Goal: Task Accomplishment & Management: Manage account settings

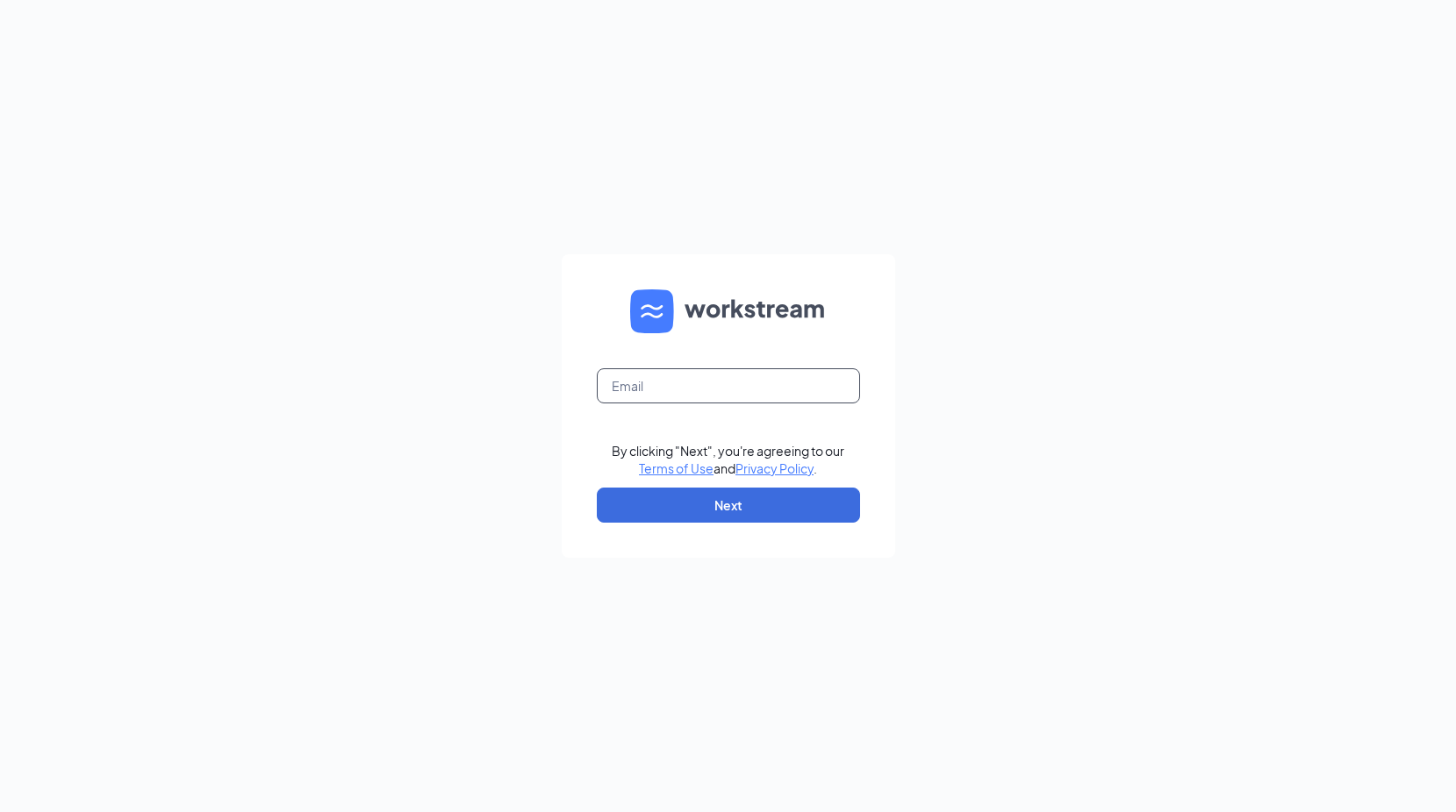
click at [793, 389] on input "text" at bounding box center [728, 386] width 263 height 35
type input "[EMAIL_ADDRESS][DOMAIN_NAME]"
click at [761, 510] on button "Next" at bounding box center [728, 505] width 263 height 35
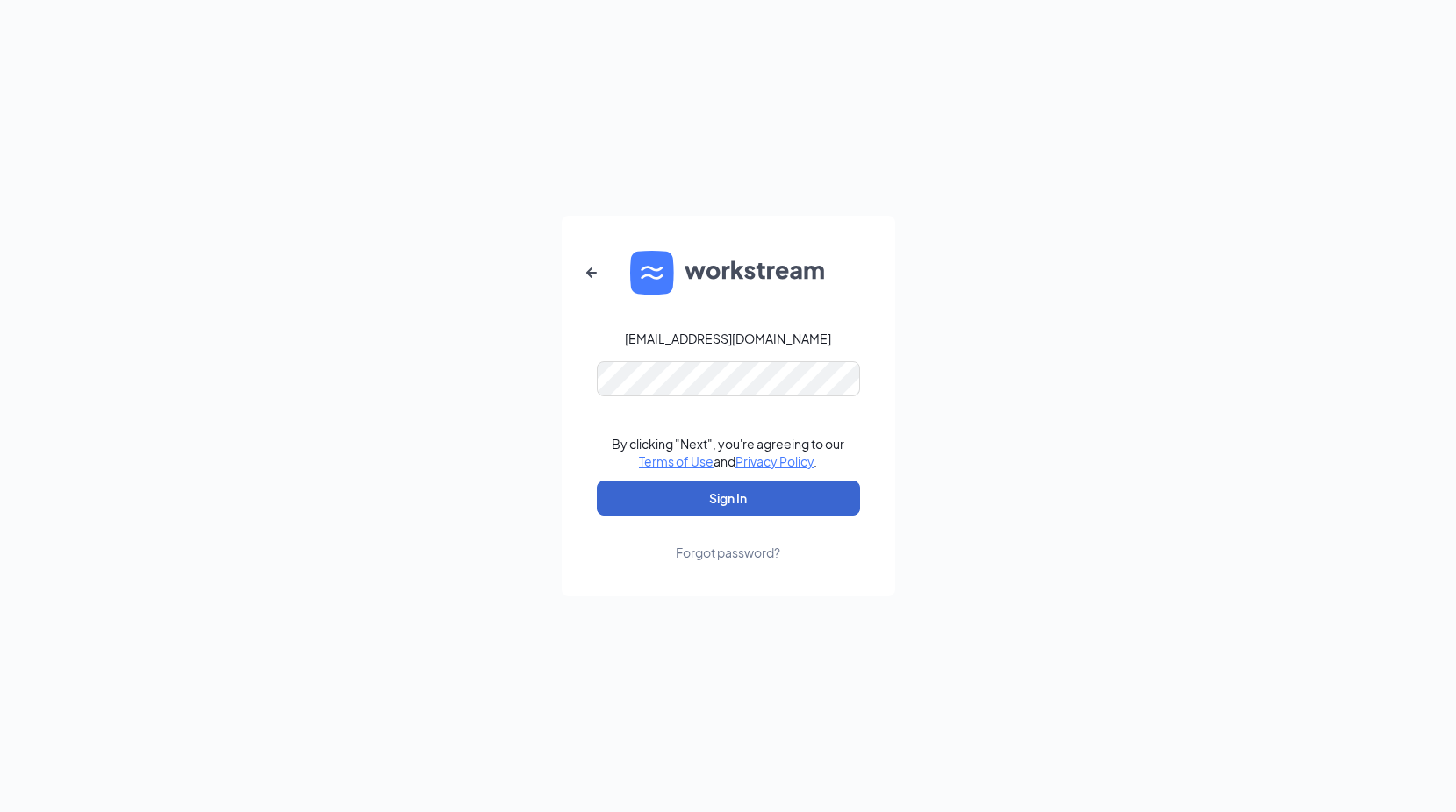
click at [745, 501] on button "Sign In" at bounding box center [728, 498] width 263 height 35
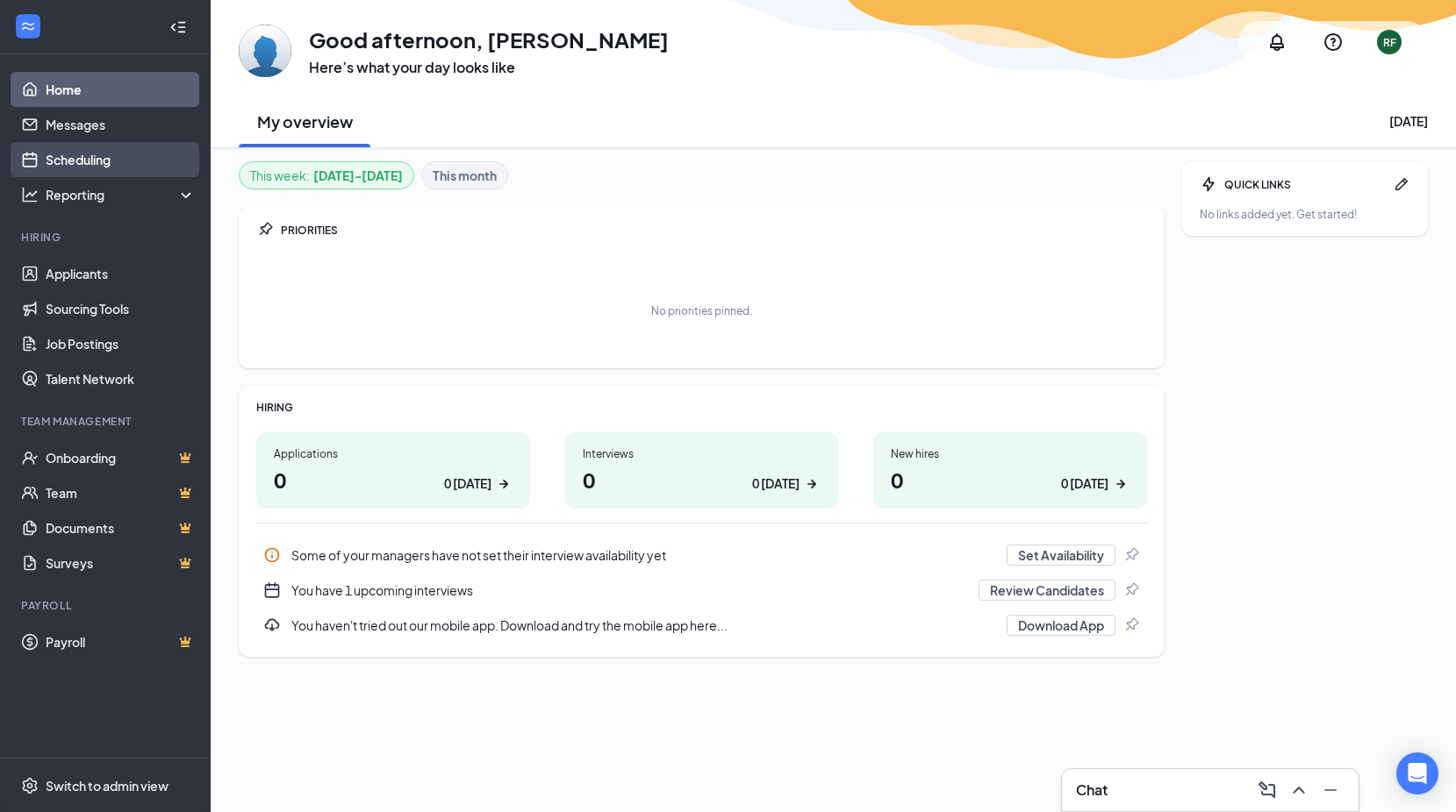
click at [83, 159] on link "Scheduling" at bounding box center [120, 159] width 150 height 35
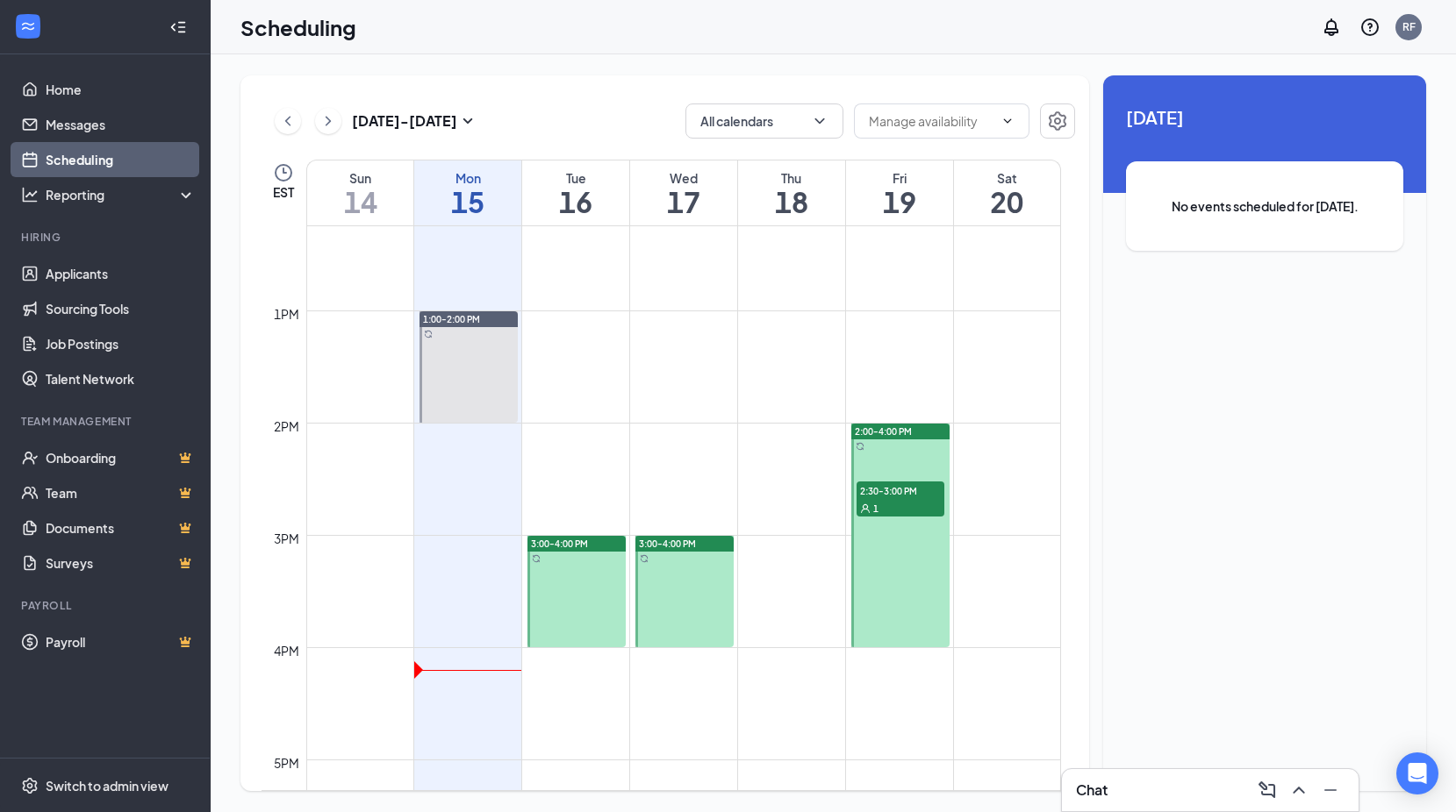
scroll to position [1388, 0]
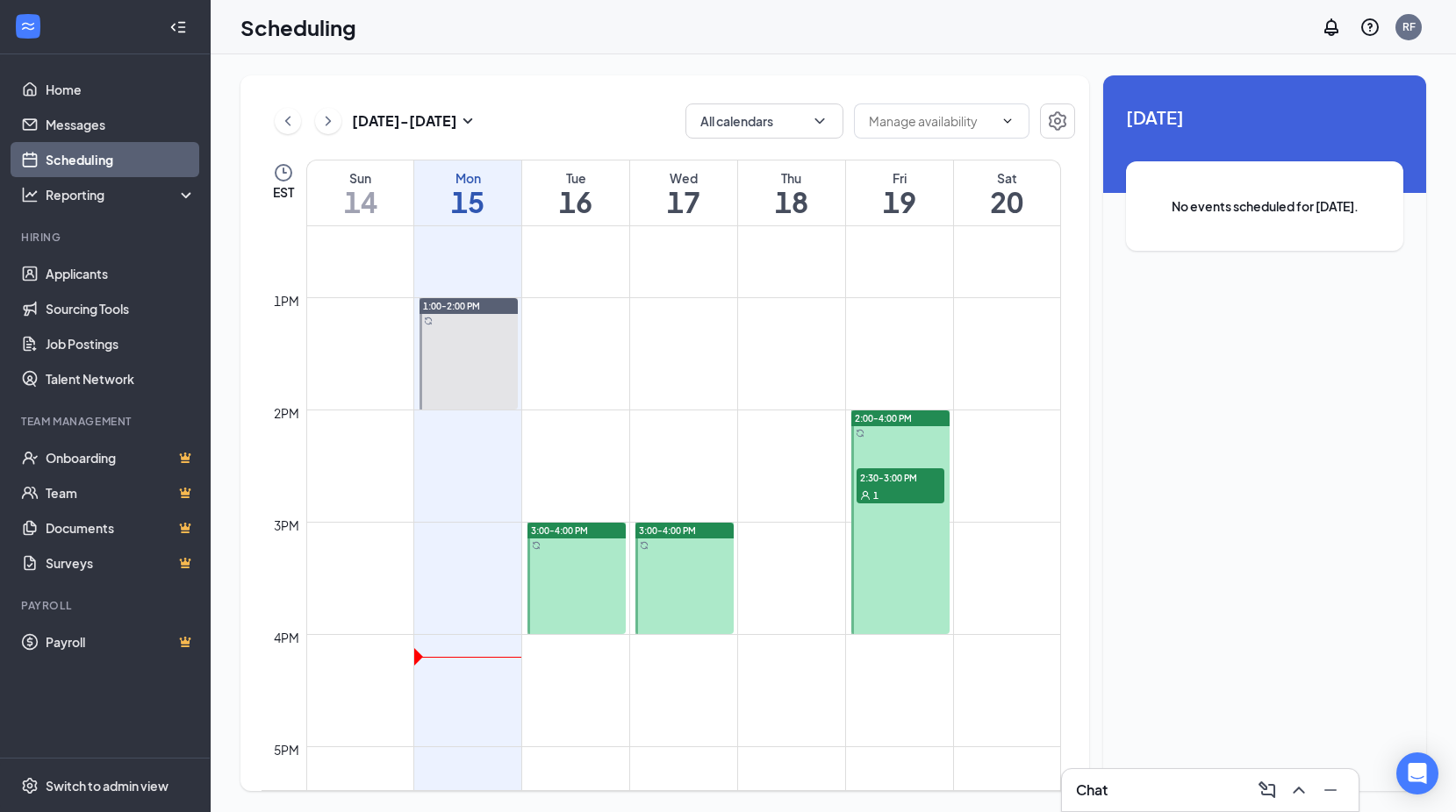
click at [892, 476] on span "2:30-3:00 PM" at bounding box center [900, 476] width 87 height 17
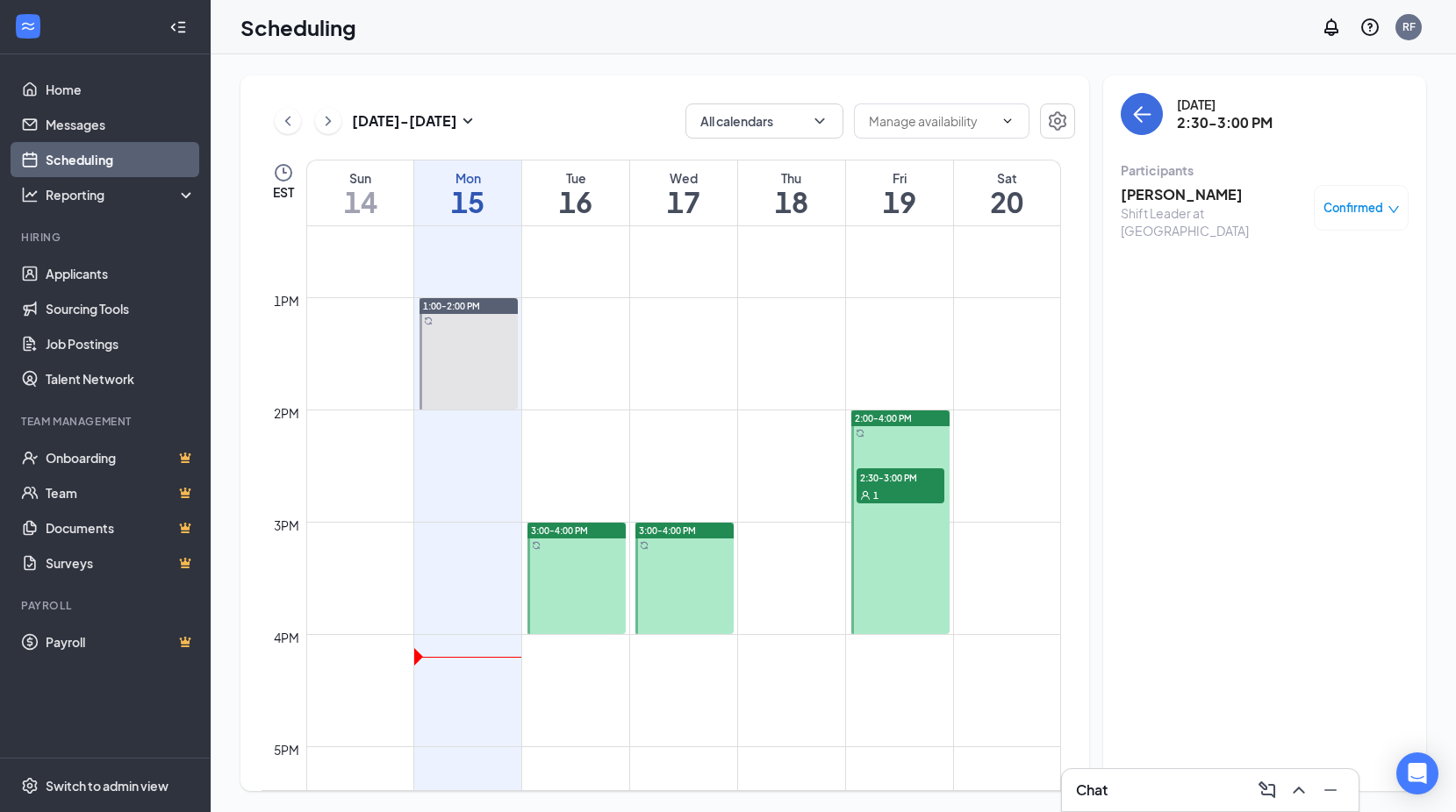
click at [1184, 195] on h3 "[PERSON_NAME]" at bounding box center [1212, 195] width 185 height 19
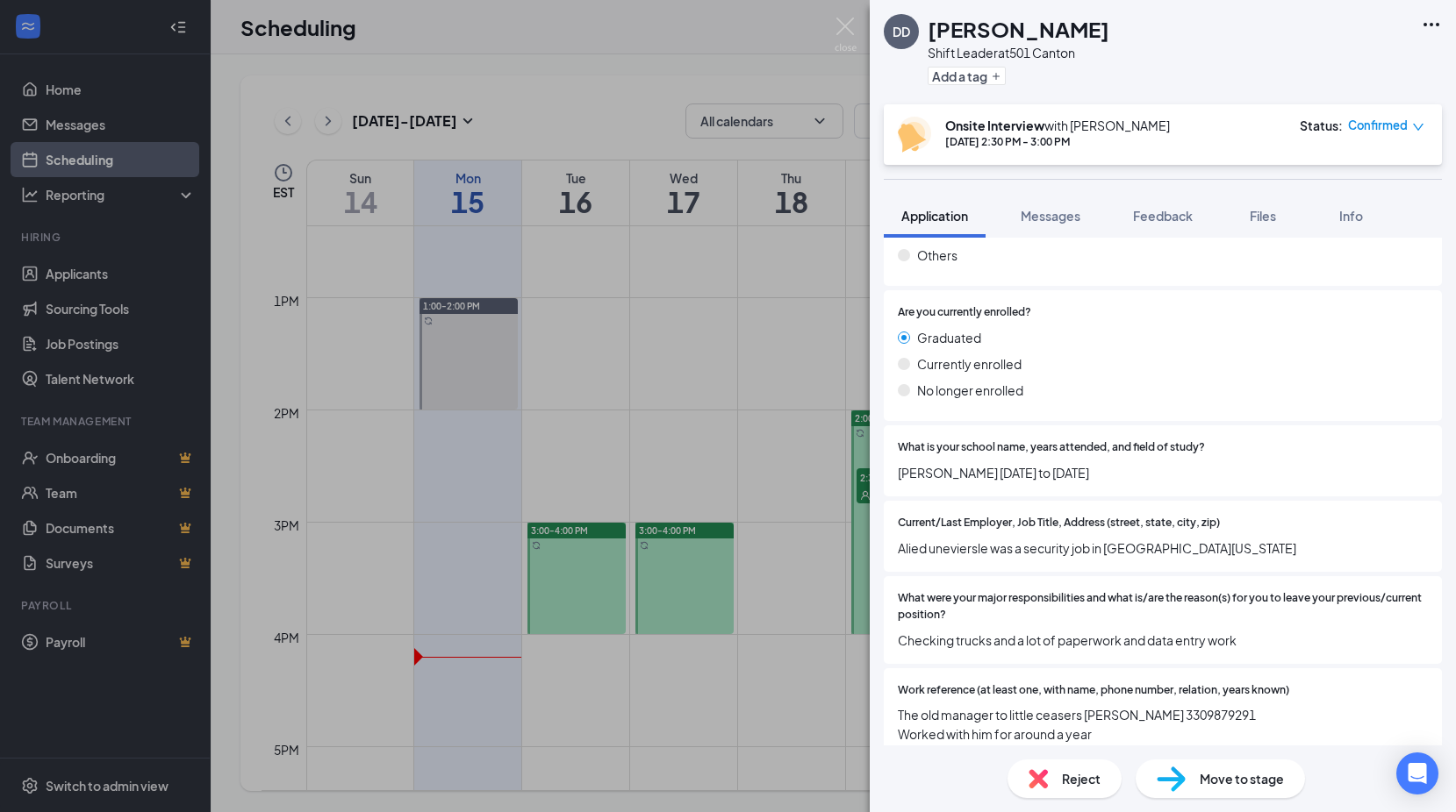
scroll to position [705, 0]
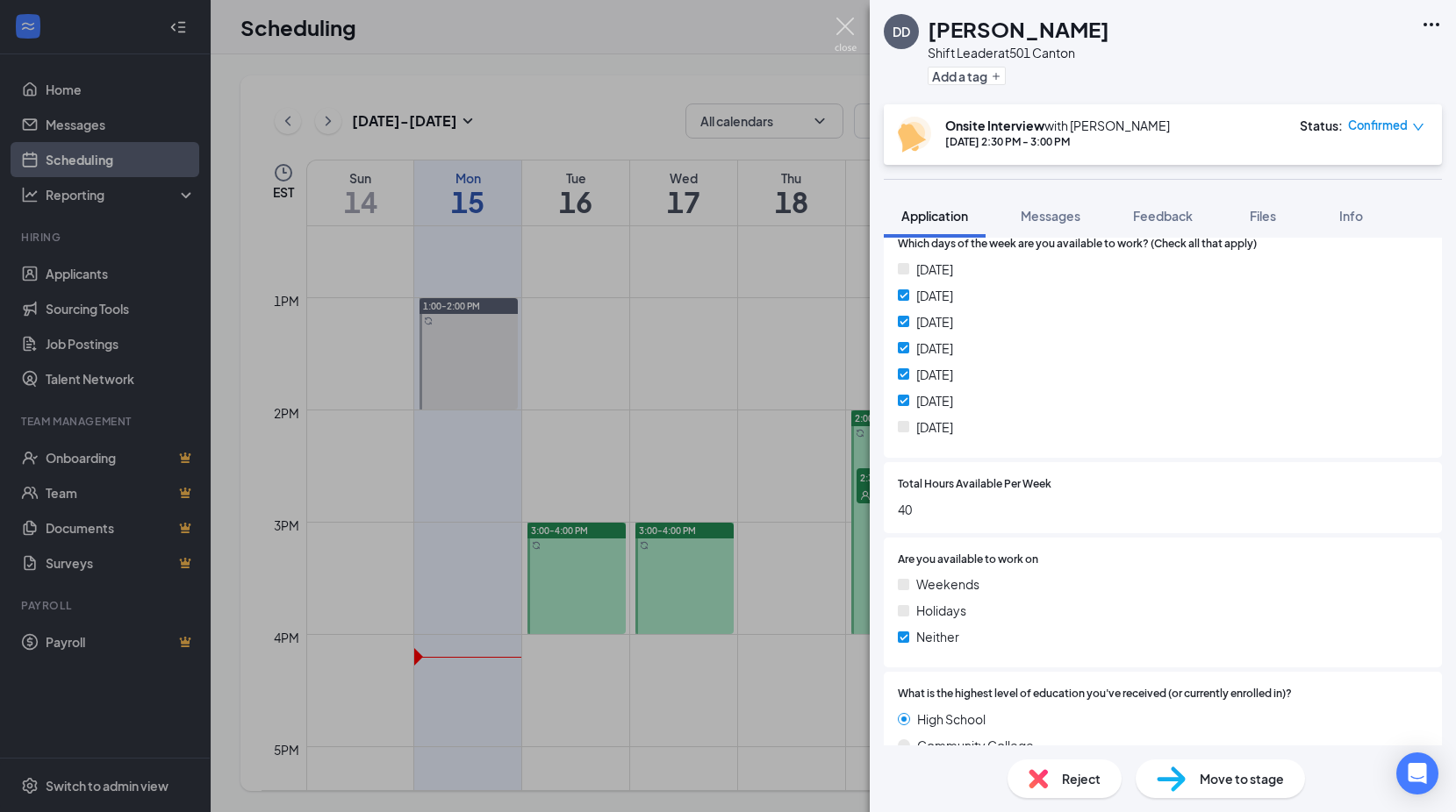
click at [840, 23] on img at bounding box center [846, 35] width 22 height 35
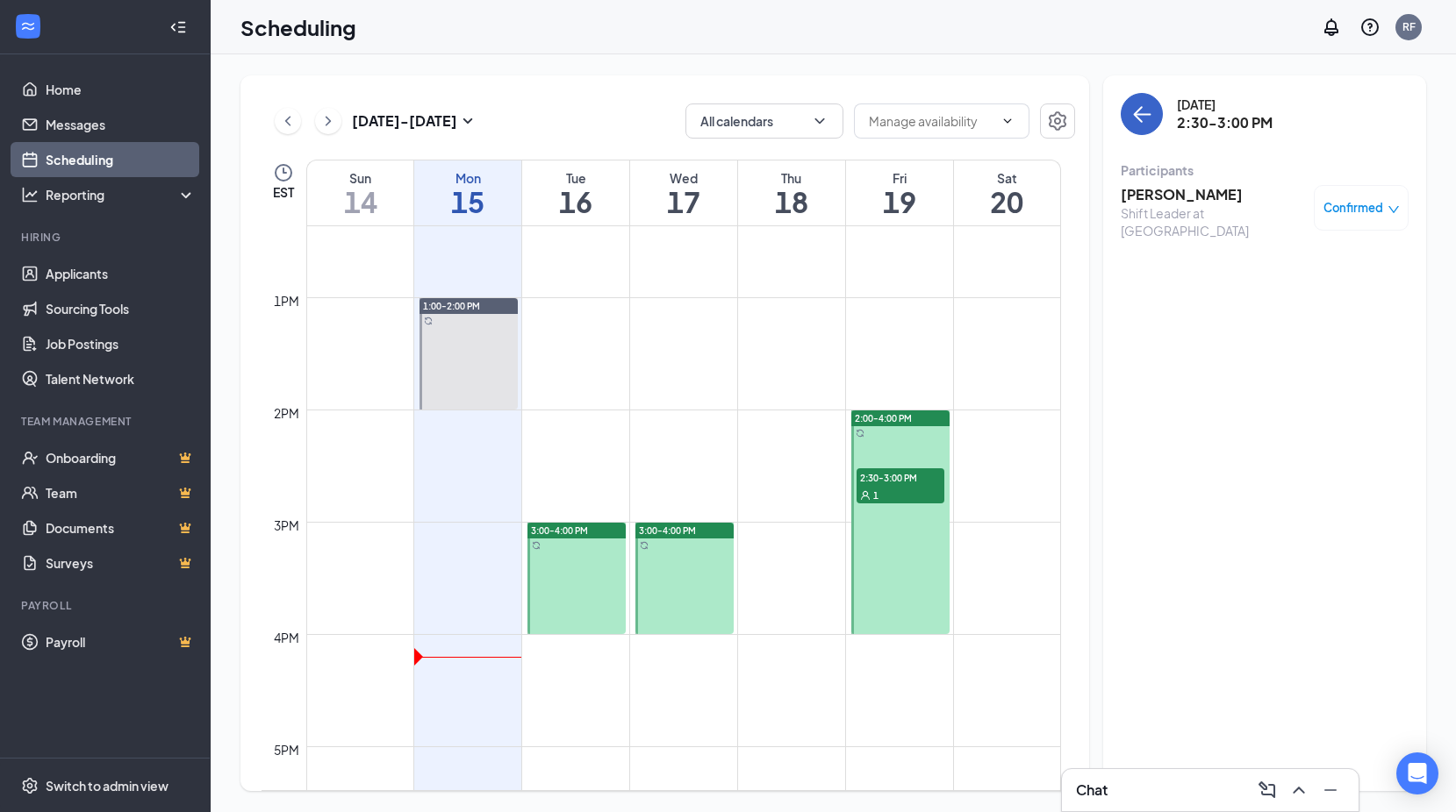
click at [1134, 110] on icon "ArrowLeft" at bounding box center [1141, 114] width 21 height 21
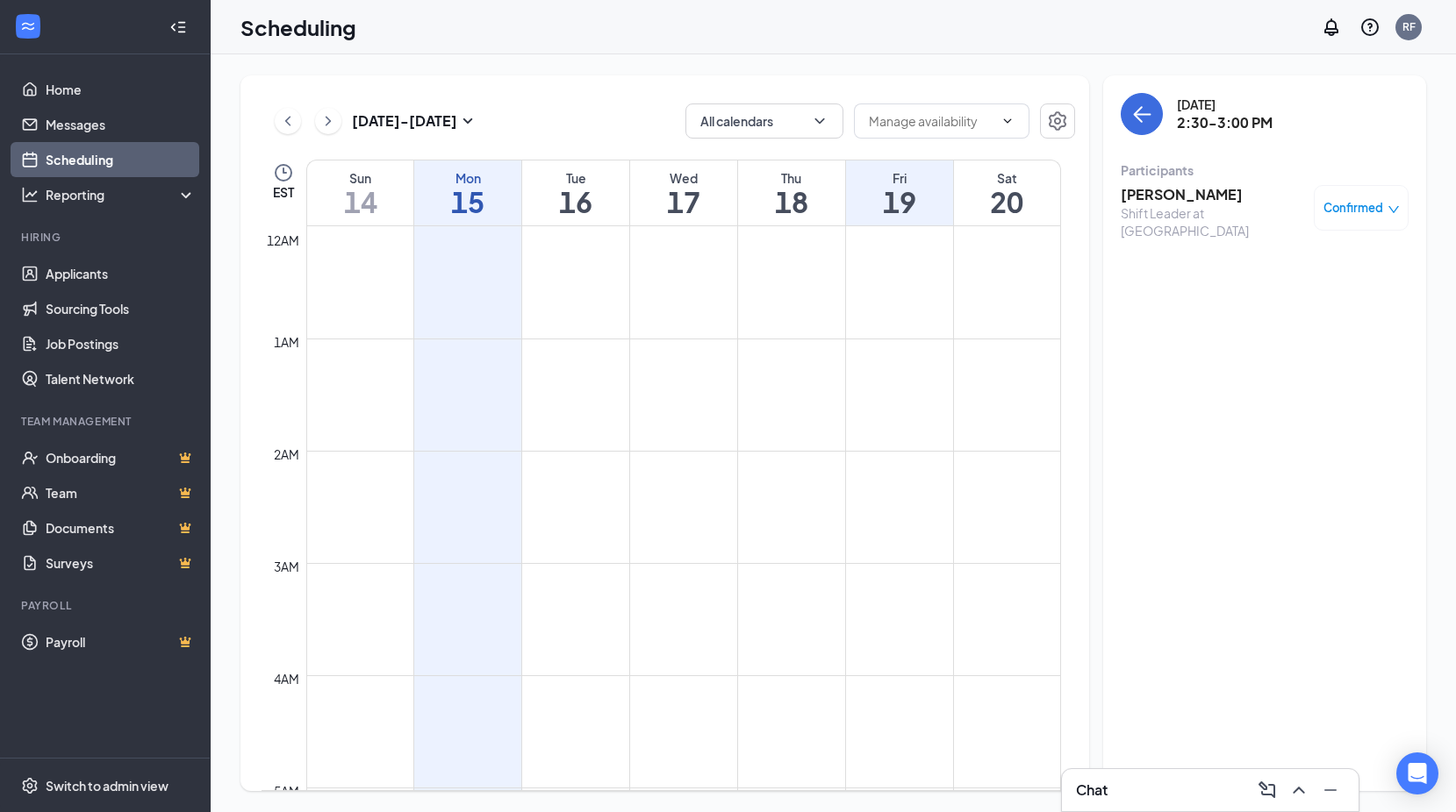
scroll to position [862, 0]
